Goal: Information Seeking & Learning: Learn about a topic

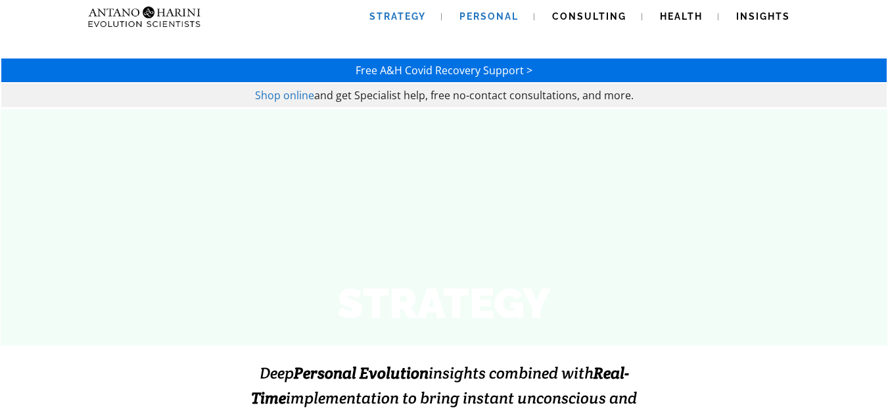
click at [480, 16] on span "Personal" at bounding box center [488, 16] width 59 height 11
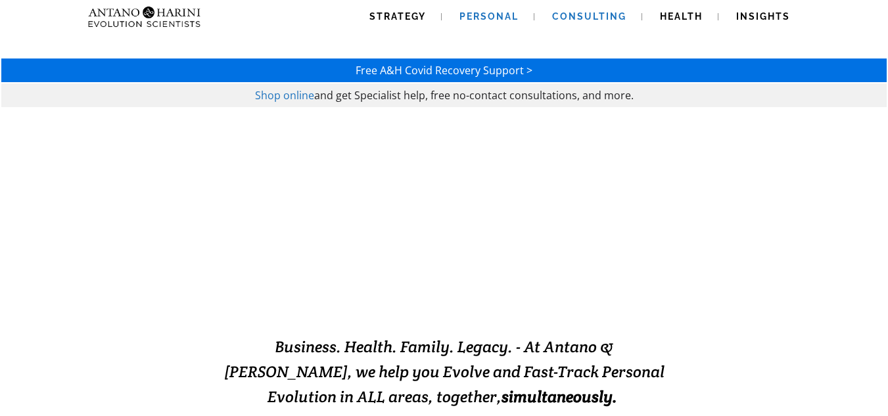
click at [589, 22] on link "Consulting" at bounding box center [589, 17] width 106 height 34
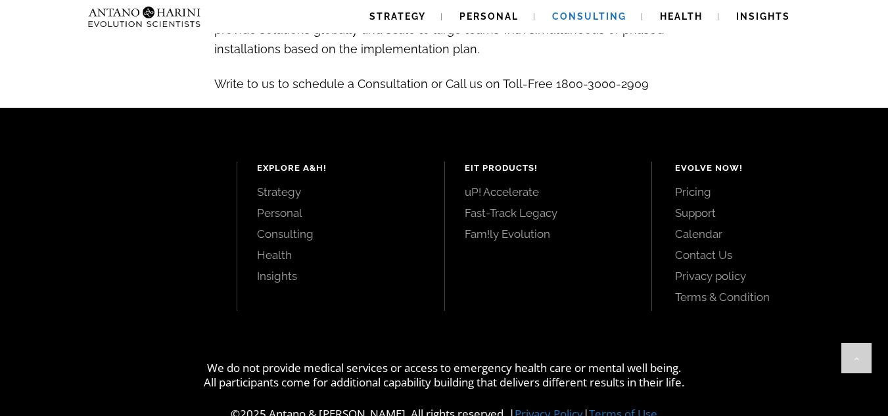
scroll to position [1548, 0]
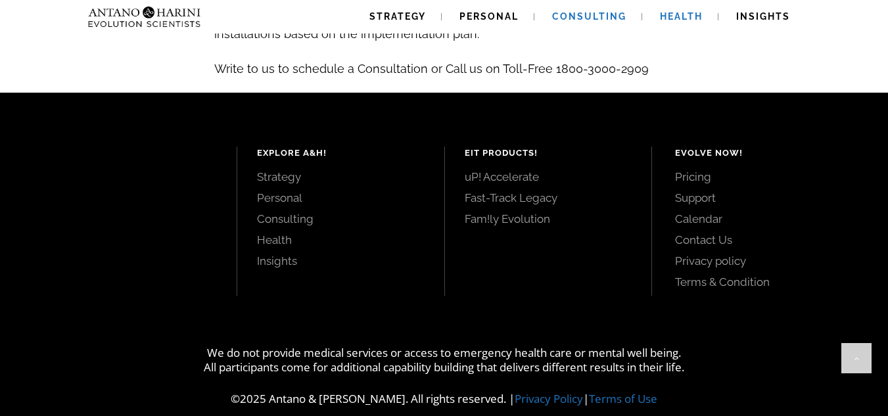
click at [679, 24] on link "Health" at bounding box center [681, 17] width 74 height 34
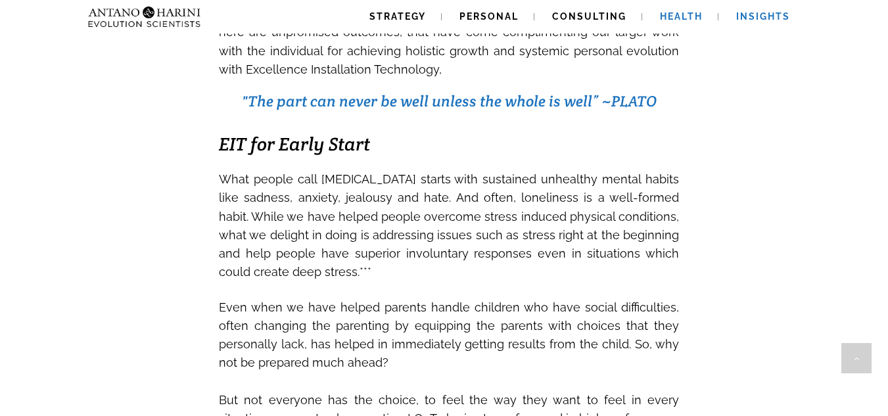
scroll to position [1518, 0]
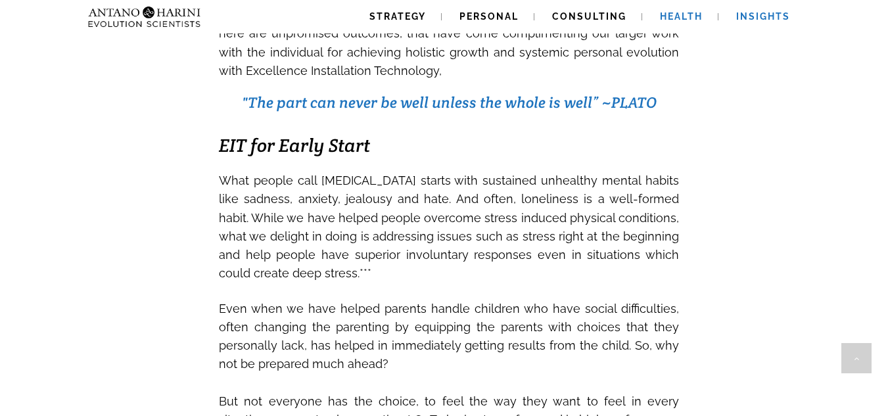
click at [756, 17] on span "Insights" at bounding box center [763, 16] width 54 height 11
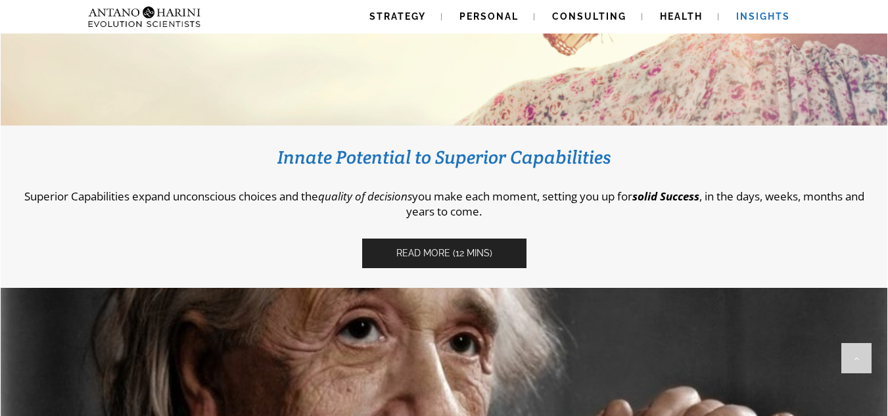
scroll to position [557, 0]
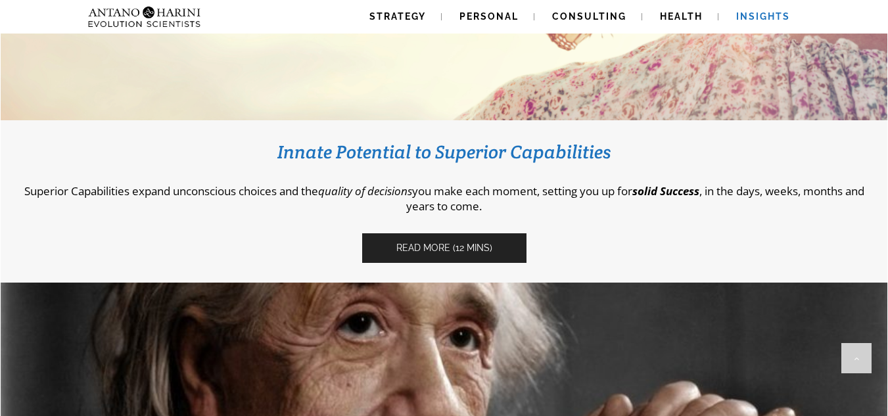
click at [458, 253] on span "Read More (12 Mins)" at bounding box center [444, 247] width 96 height 11
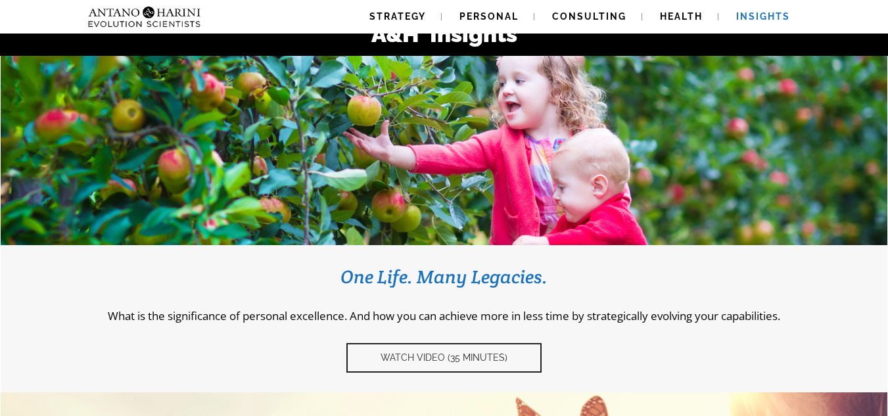
scroll to position [0, 0]
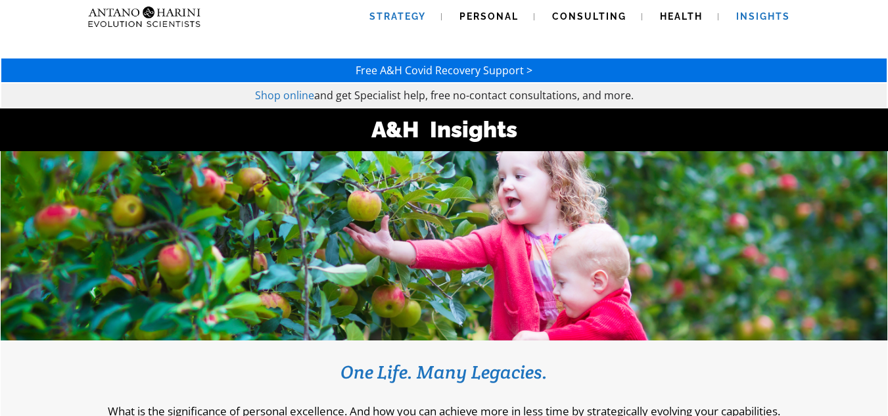
click at [415, 16] on span "Strategy" at bounding box center [397, 16] width 57 height 11
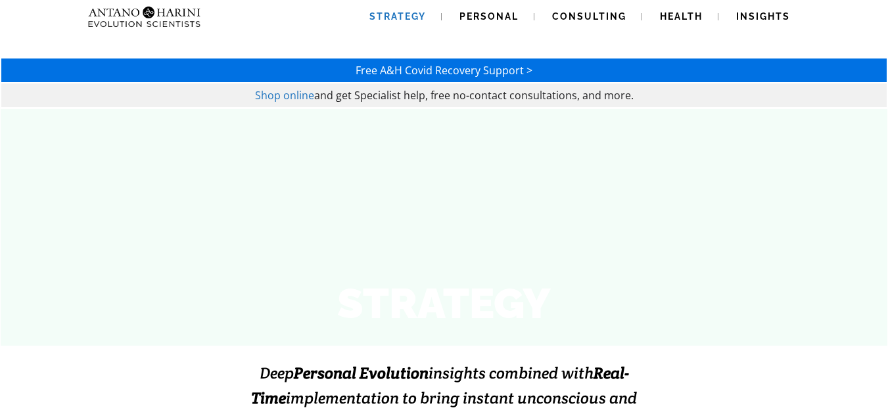
click at [131, 13] on img at bounding box center [118, 17] width 71 height 34
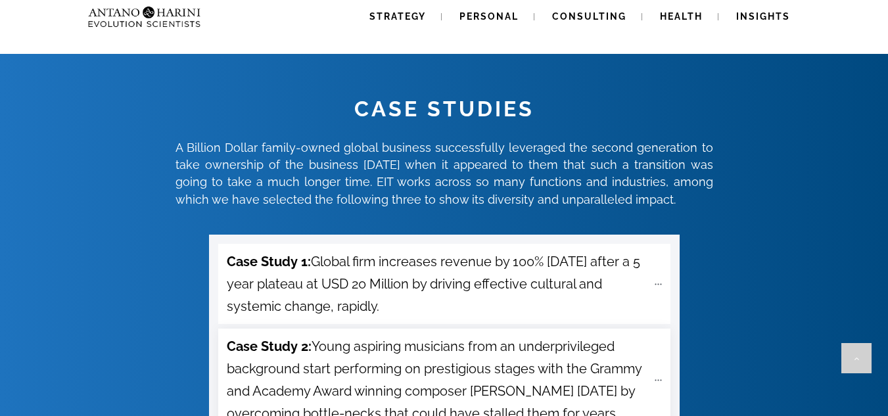
scroll to position [4552, 0]
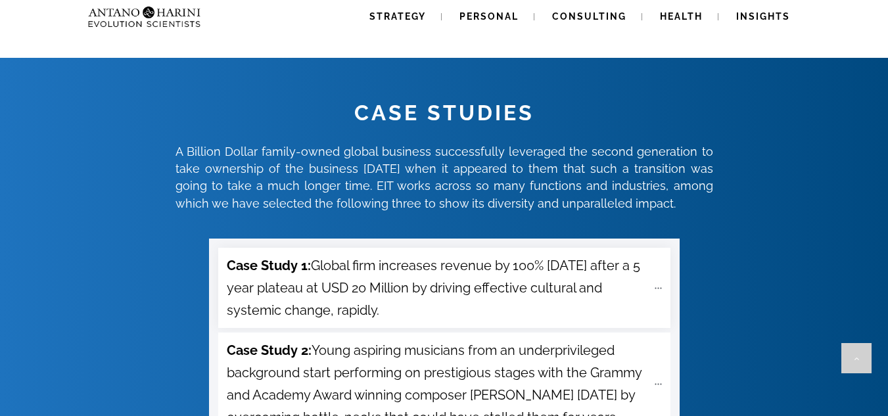
click at [660, 283] on icon at bounding box center [658, 288] width 11 height 11
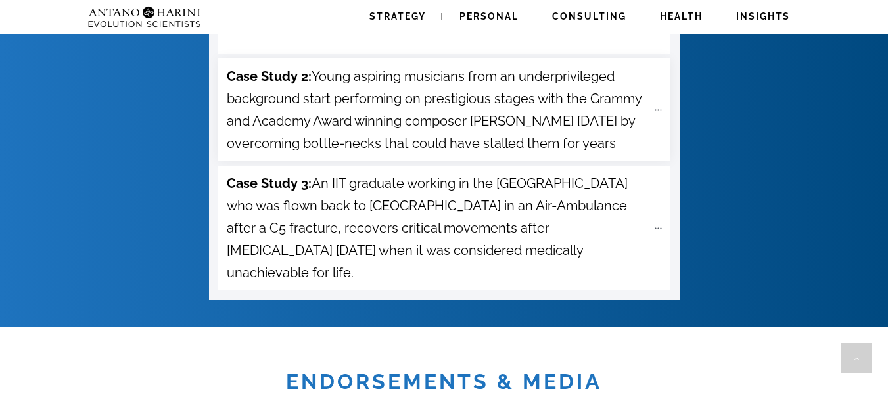
scroll to position [4926, 0]
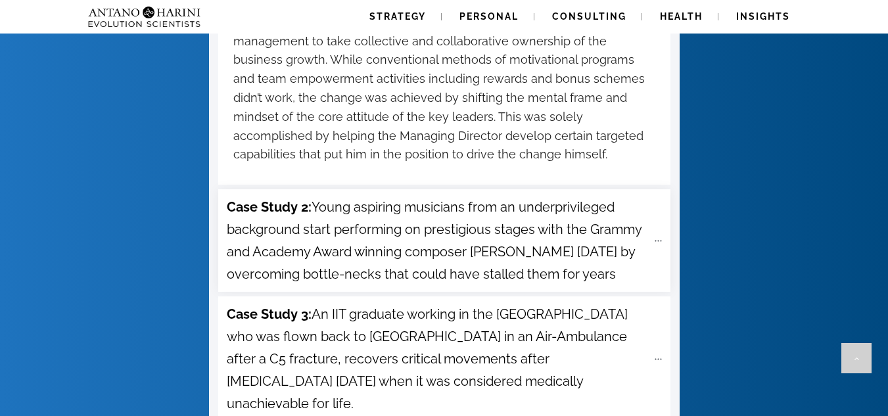
click at [658, 235] on icon at bounding box center [658, 240] width 11 height 11
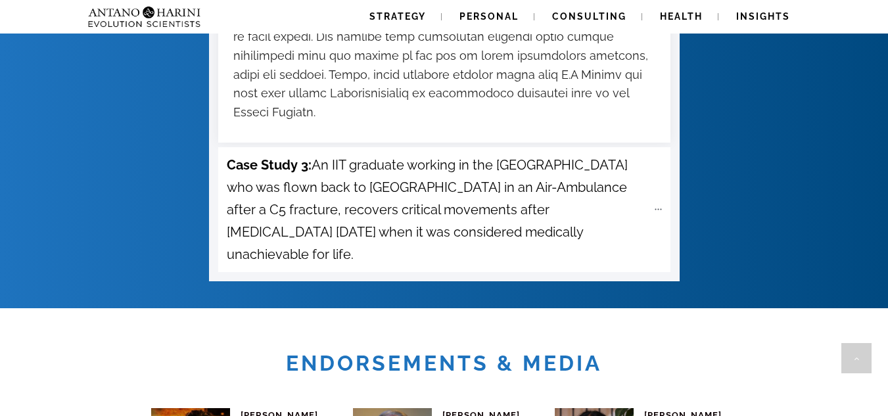
scroll to position [5420, 0]
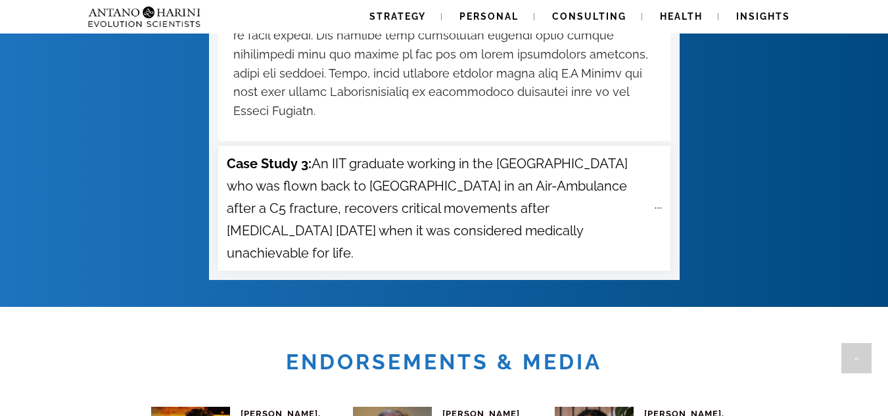
click at [656, 202] on icon at bounding box center [658, 207] width 11 height 11
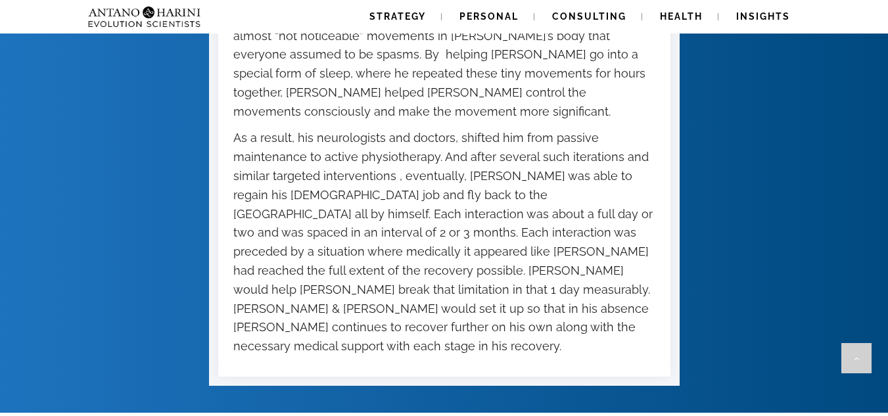
scroll to position [5823, 0]
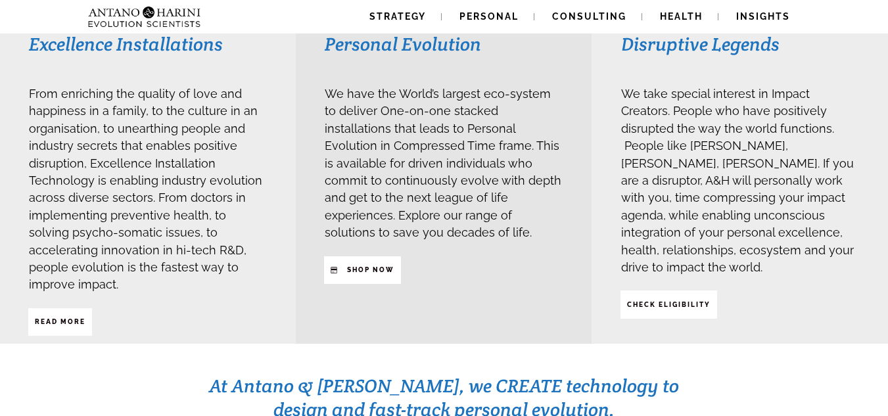
scroll to position [357, 0]
click at [68, 310] on span "Read More" at bounding box center [60, 321] width 51 height 22
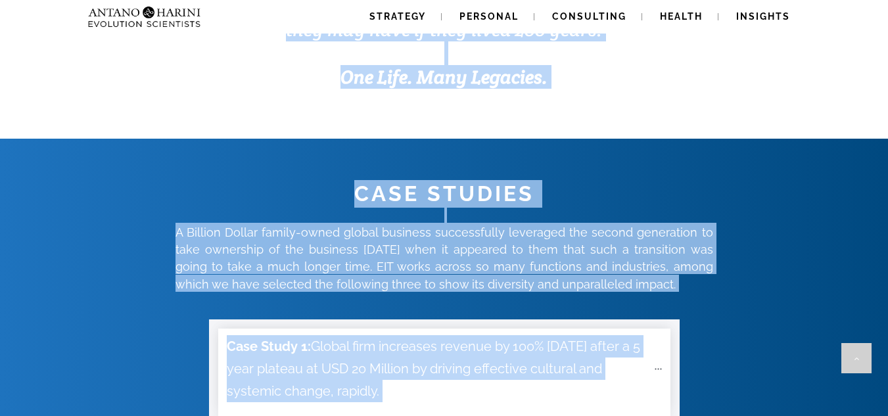
scroll to position [4508, 0]
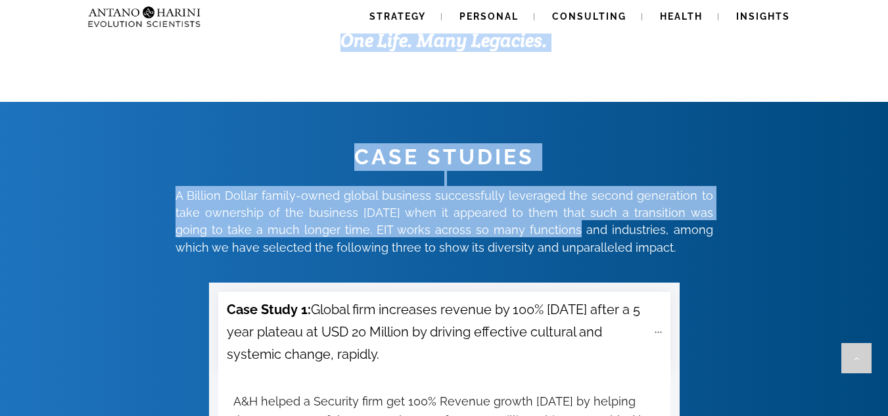
drag, startPoint x: 232, startPoint y: 152, endPoint x: 541, endPoint y: 171, distance: 310.1
click at [541, 189] on span "A Billion Dollar family-owned global business successfully leveraged the second…" at bounding box center [444, 222] width 538 height 66
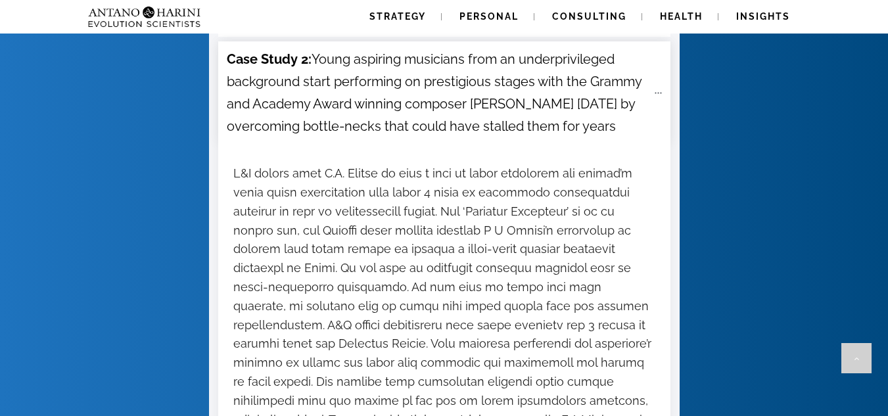
scroll to position [5078, 0]
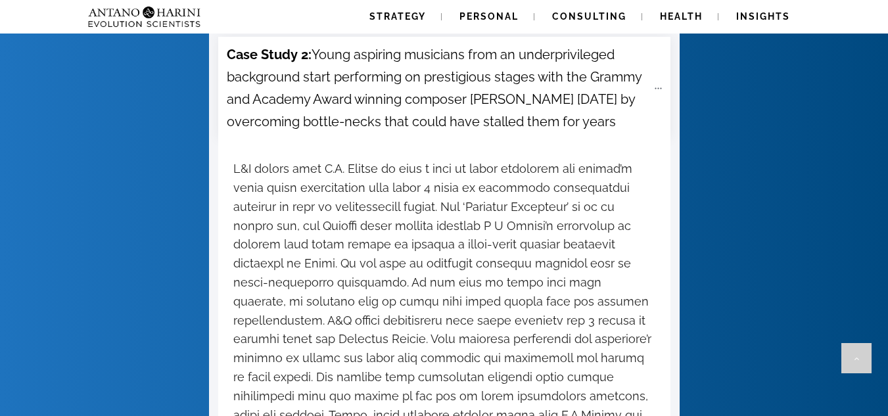
click at [147, 6] on img at bounding box center [118, 17] width 71 height 34
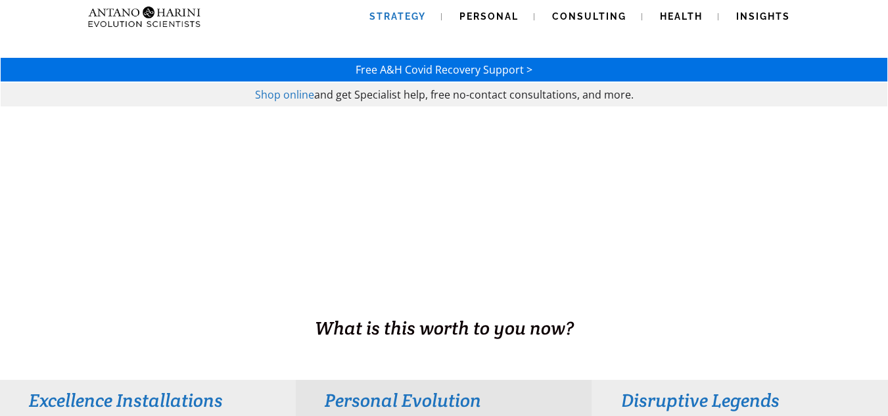
click at [410, 16] on span "Strategy" at bounding box center [397, 16] width 57 height 11
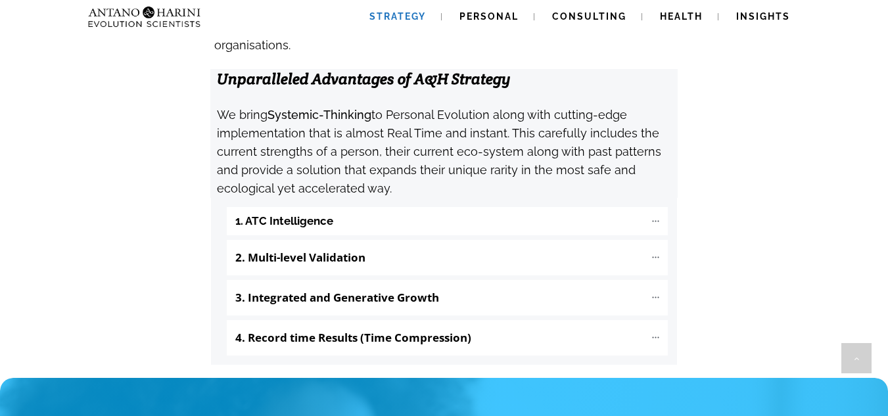
scroll to position [1403, 0]
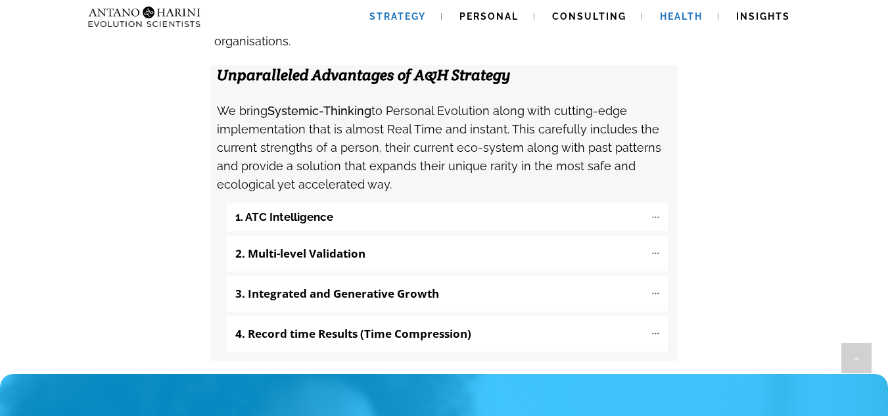
click at [672, 14] on span "Health" at bounding box center [681, 16] width 43 height 11
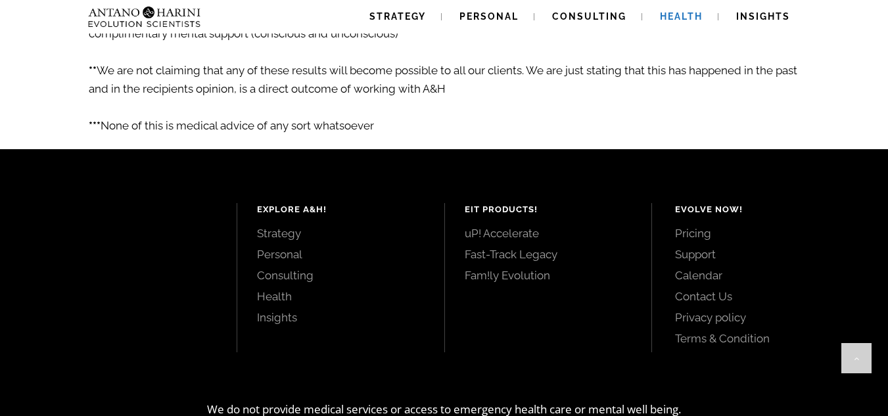
scroll to position [2454, 0]
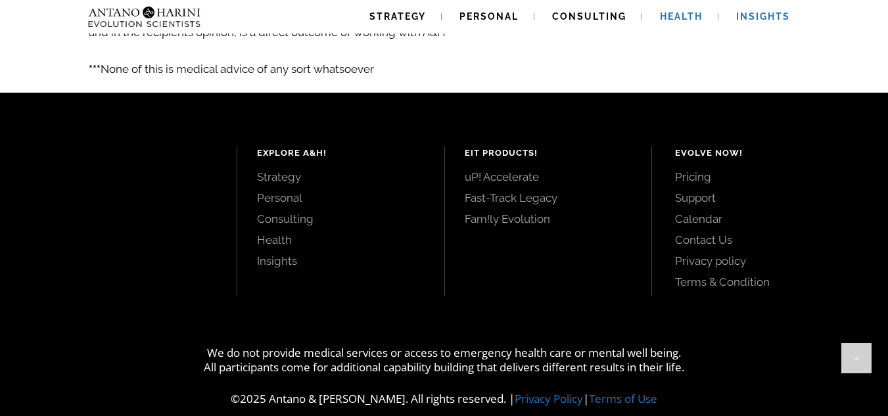
click at [757, 17] on span "Insights" at bounding box center [763, 16] width 54 height 11
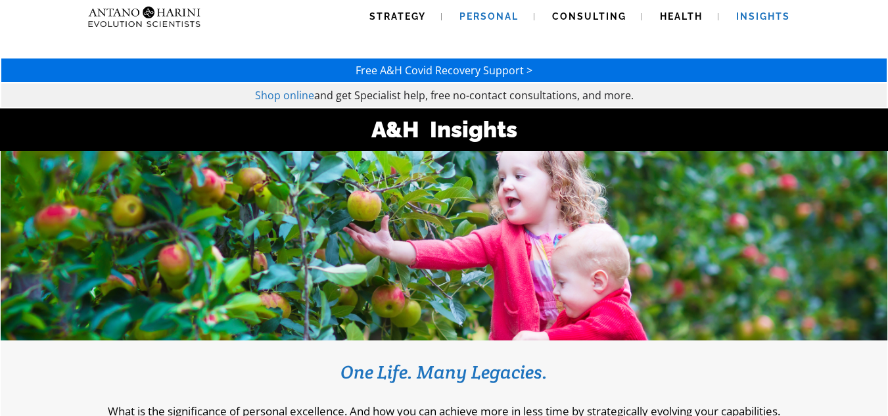
click at [474, 20] on span "Personal" at bounding box center [488, 16] width 59 height 11
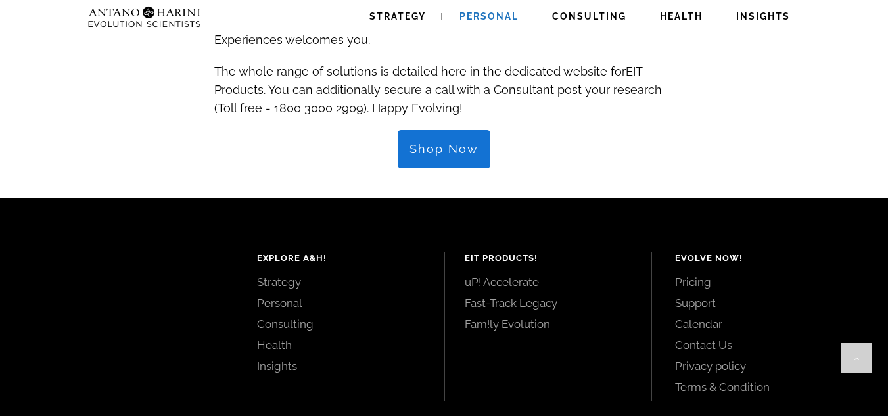
scroll to position [1590, 0]
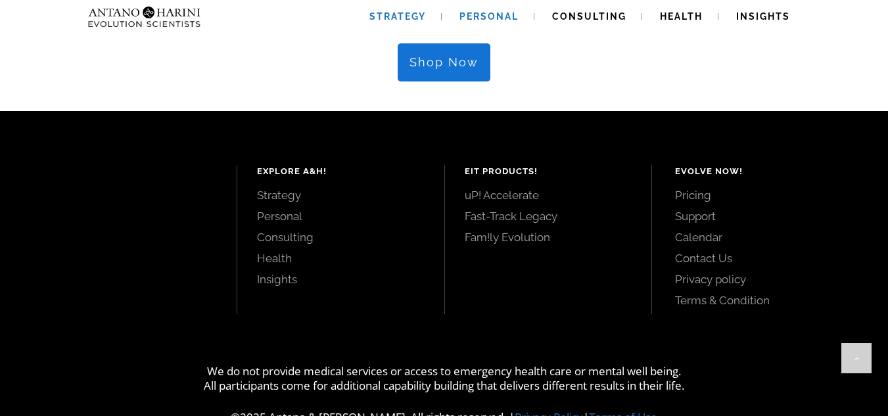
click at [400, 16] on span "Strategy" at bounding box center [397, 16] width 57 height 11
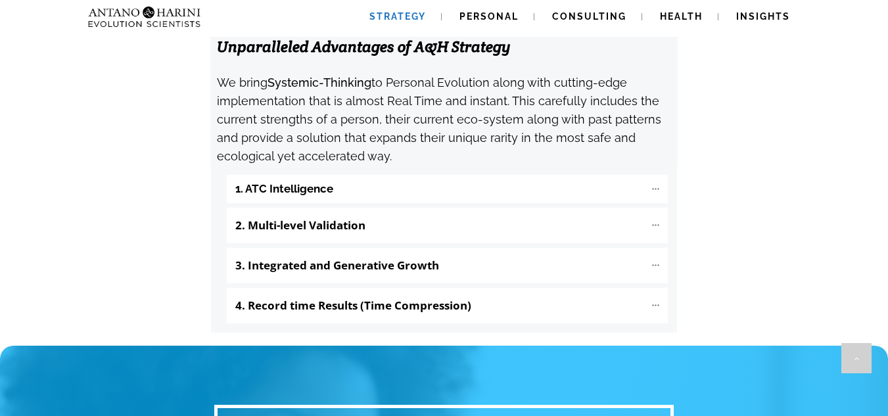
scroll to position [1423, 0]
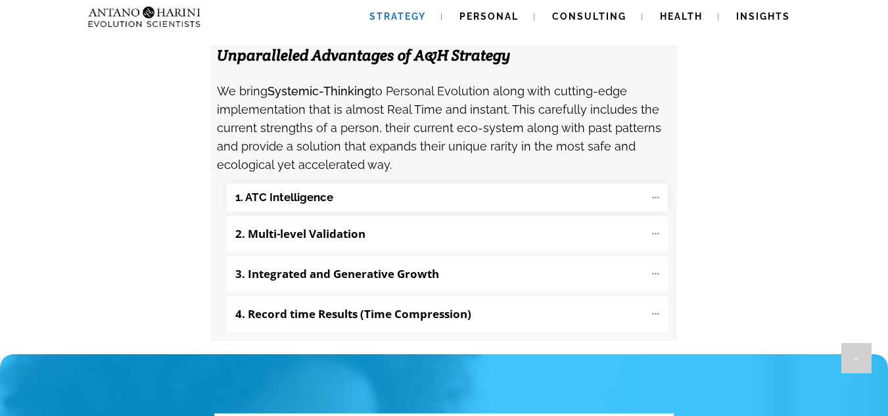
click at [339, 183] on "1. ATC Intelligence" at bounding box center [447, 197] width 441 height 28
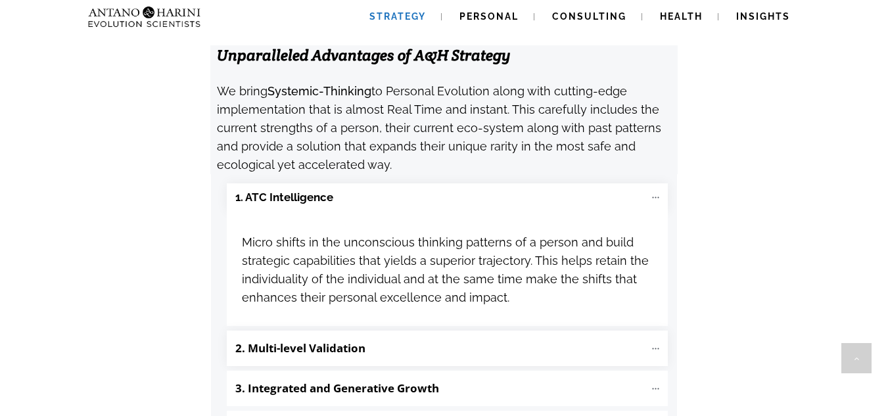
click at [359, 340] on b "2. Multi-level Validation" at bounding box center [300, 347] width 130 height 15
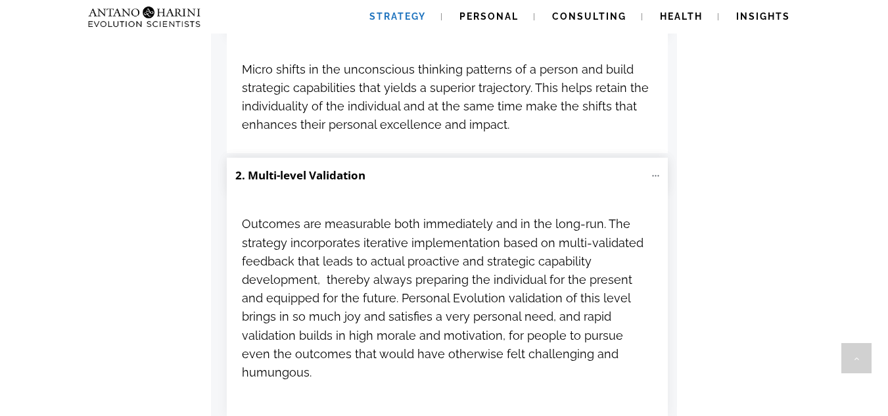
scroll to position [1795, 0]
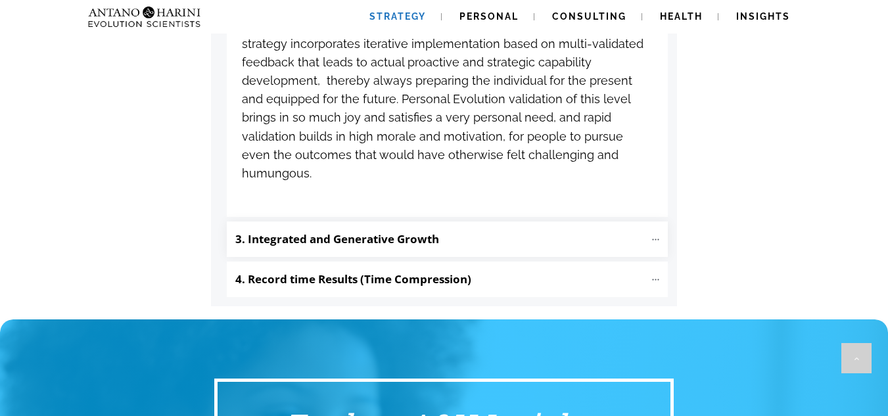
click at [409, 231] on b "3. Integrated and Generative Growth" at bounding box center [337, 238] width 204 height 15
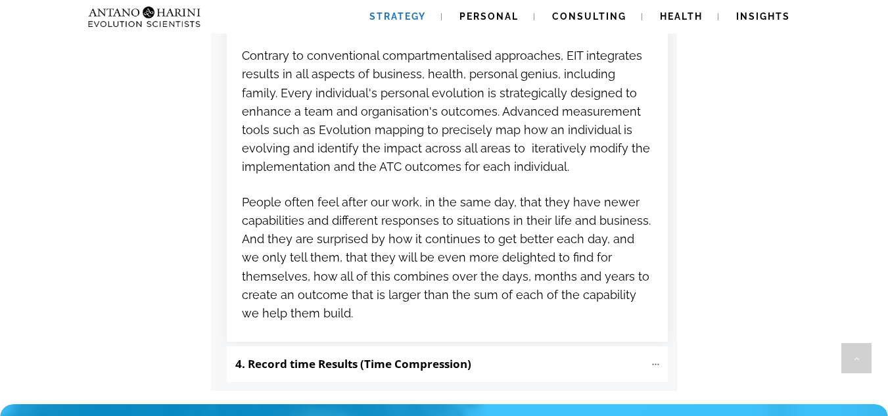
scroll to position [2046, 0]
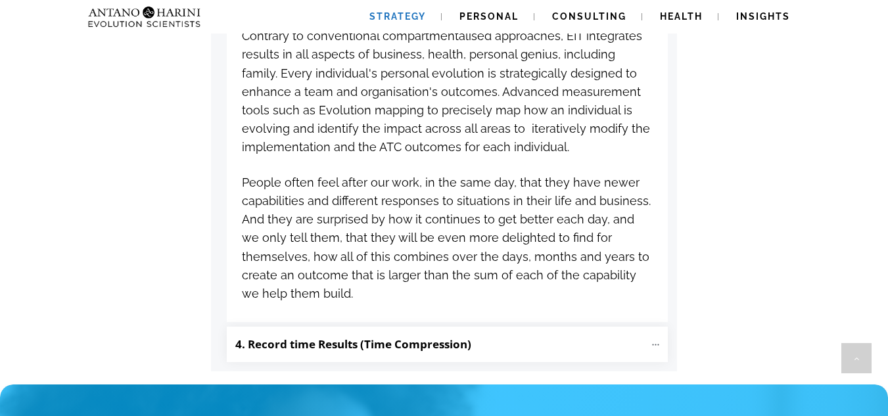
click at [404, 336] on b "4. Record time Results (Time Compression)" at bounding box center [353, 343] width 236 height 15
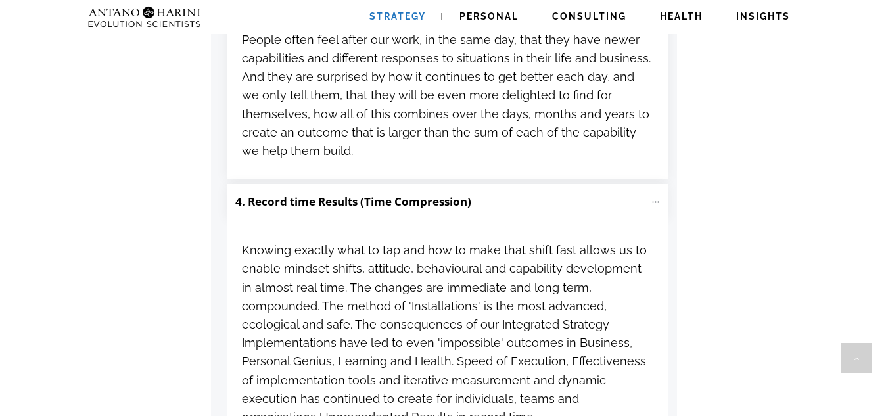
scroll to position [2187, 0]
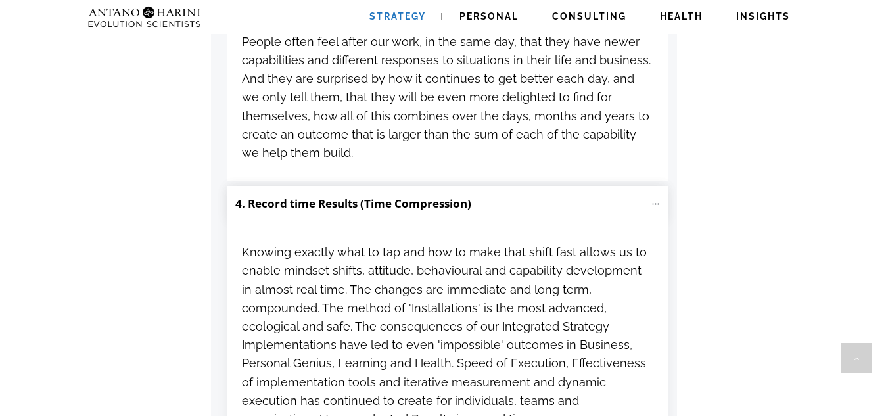
click at [325, 196] on b "4. Record time Results (Time Compression)" at bounding box center [353, 203] width 236 height 15
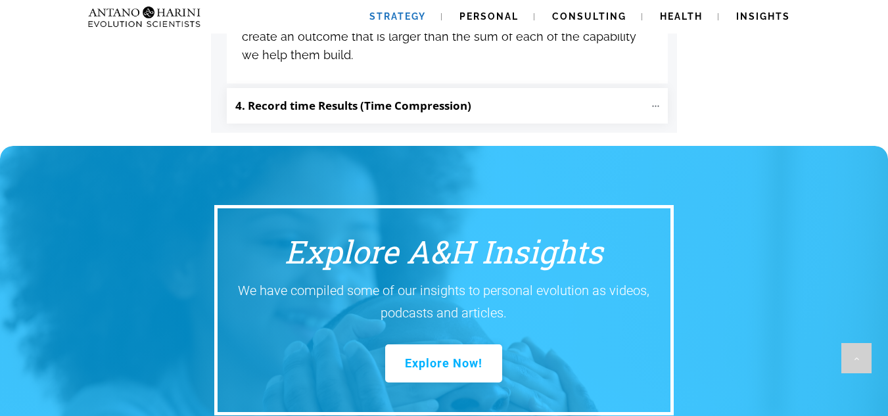
scroll to position [2285, 0]
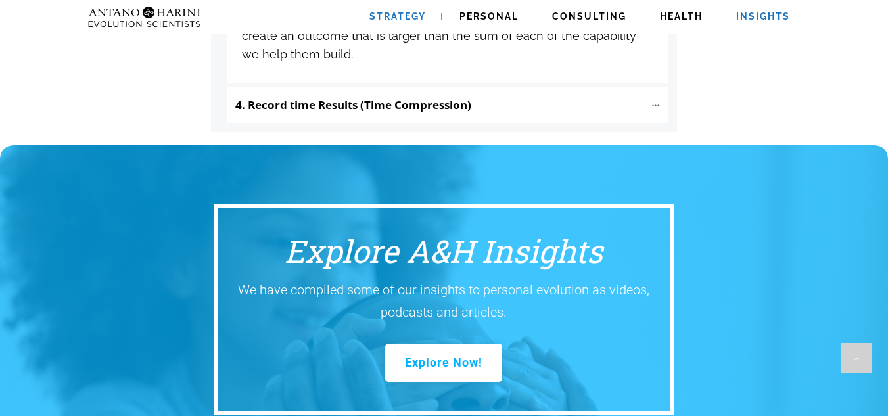
click at [758, 11] on span "Insights" at bounding box center [763, 16] width 54 height 11
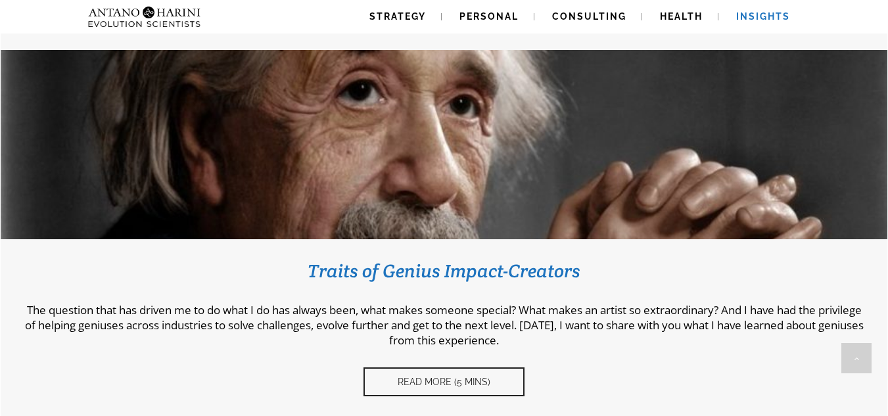
scroll to position [788, 0]
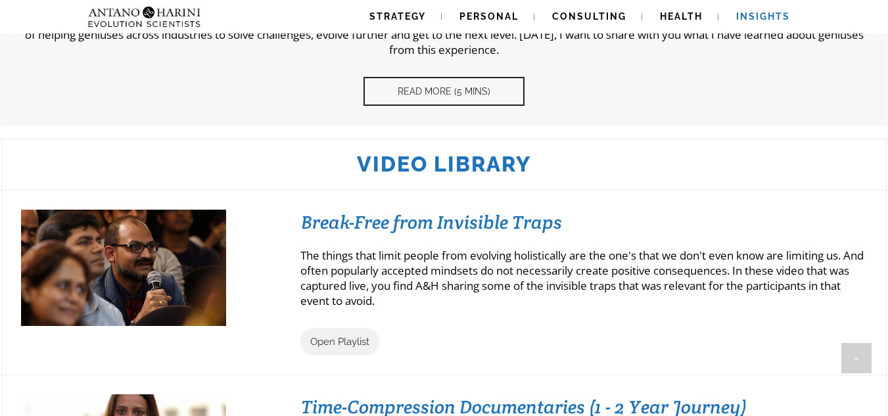
click at [572, 200] on div at bounding box center [443, 282] width 885 height 185
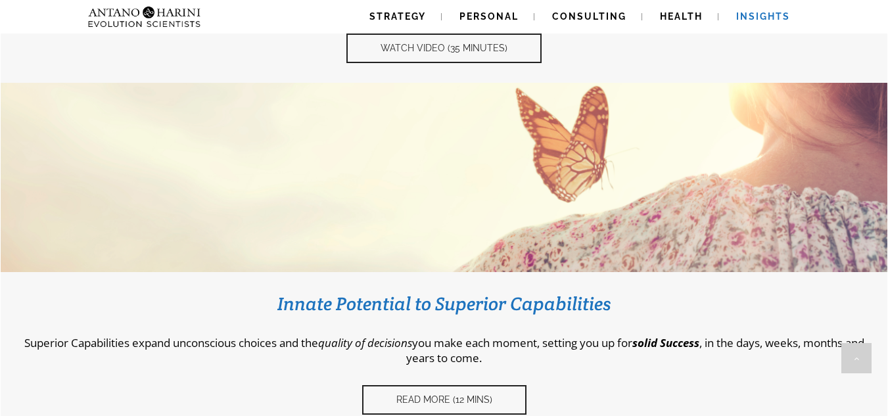
scroll to position [536, 0]
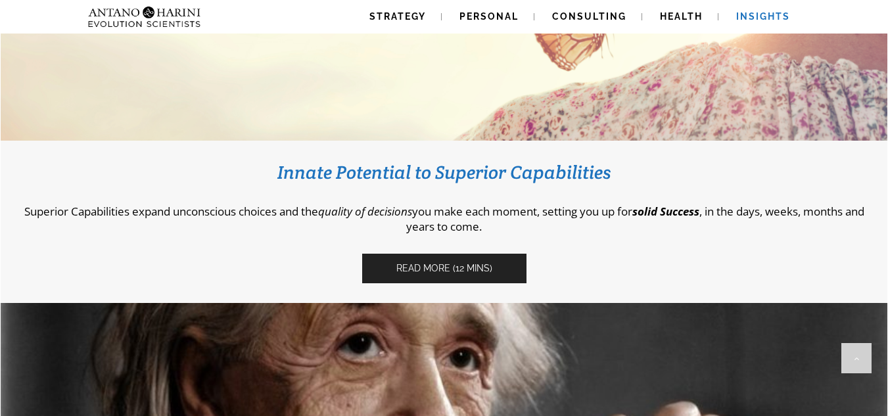
click at [479, 273] on span "Read More (12 Mins)" at bounding box center [444, 268] width 96 height 11
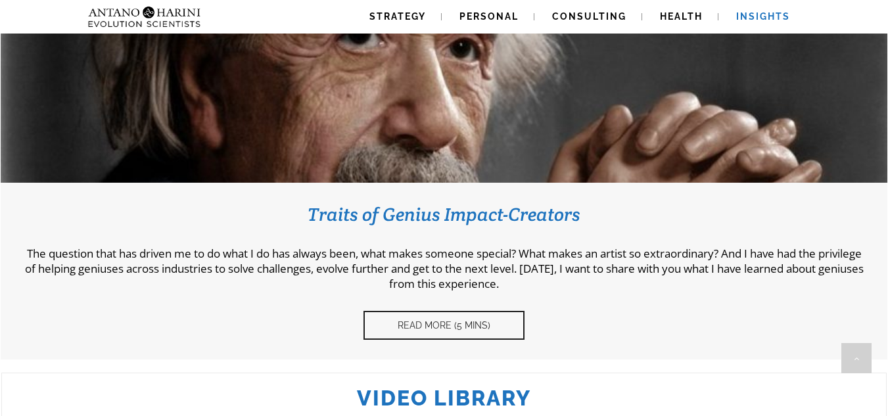
scroll to position [888, 0]
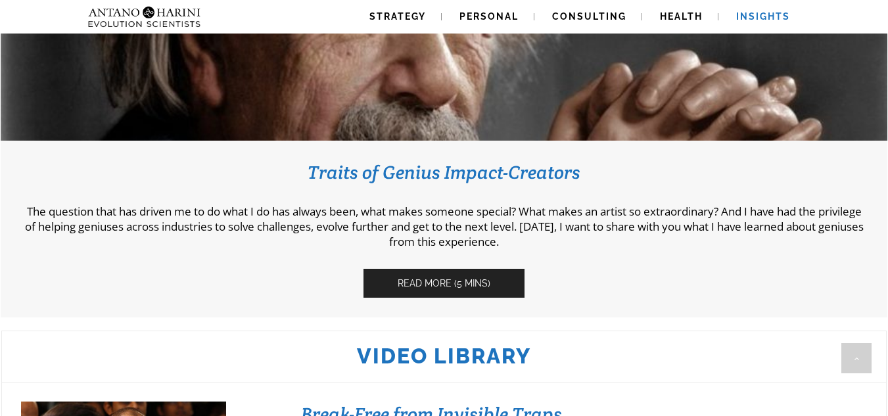
click at [458, 283] on span "Read More (5 Mins)" at bounding box center [444, 283] width 93 height 11
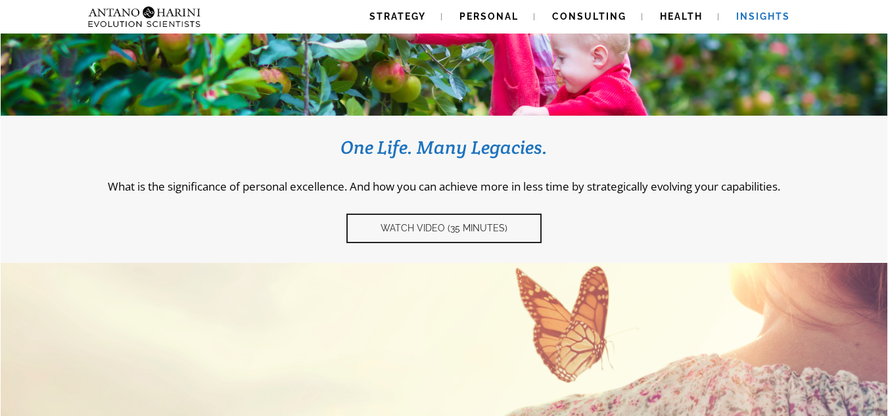
scroll to position [0, 0]
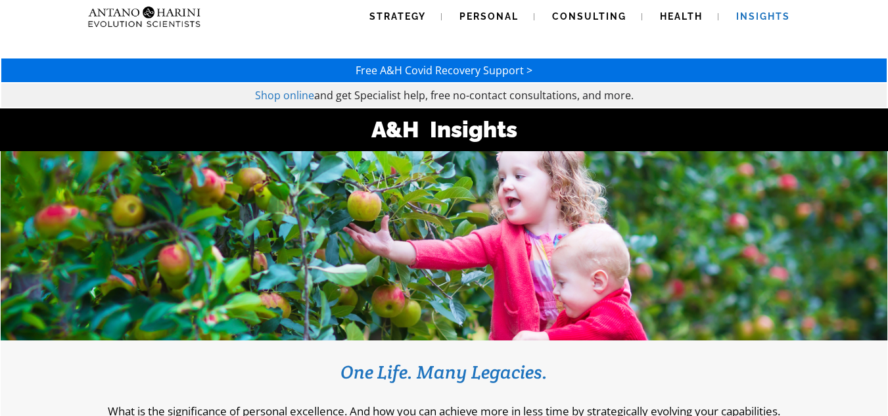
click at [490, 204] on div at bounding box center [444, 245] width 886 height 189
